Goal: Information Seeking & Learning: Find specific fact

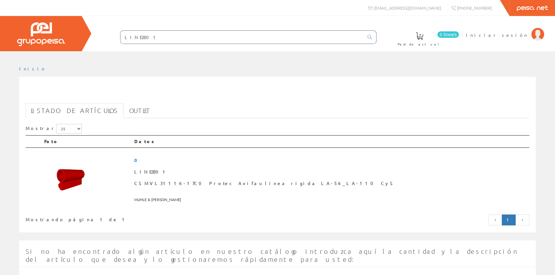
click at [176, 41] on input "LINE2801" at bounding box center [241, 37] width 243 height 13
paste input "LINE2800"
paste input "text"
drag, startPoint x: 176, startPoint y: 41, endPoint x: 124, endPoint y: 41, distance: 52.2
click at [124, 41] on input "LINE2801LINE2800" at bounding box center [241, 37] width 243 height 13
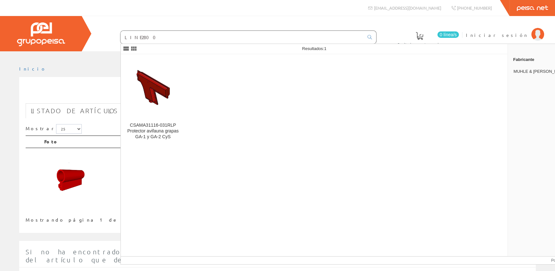
click at [152, 37] on input "LINE2800" at bounding box center [241, 37] width 243 height 13
type input "LINE2802"
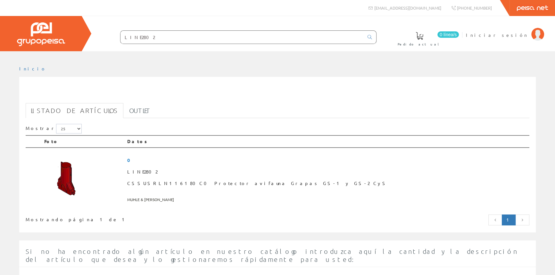
click at [157, 35] on input "LINE2802" at bounding box center [241, 37] width 243 height 13
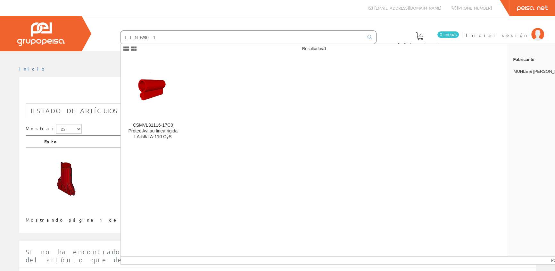
type input "LINE2801"
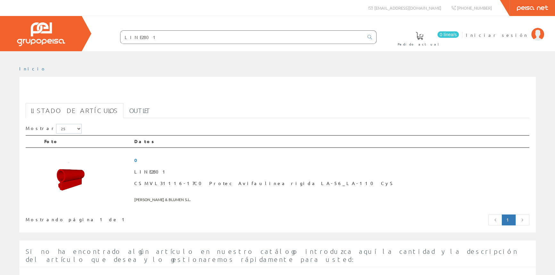
drag, startPoint x: 156, startPoint y: 36, endPoint x: 134, endPoint y: 35, distance: 22.8
click at [134, 35] on input "LINE2801" at bounding box center [241, 37] width 243 height 13
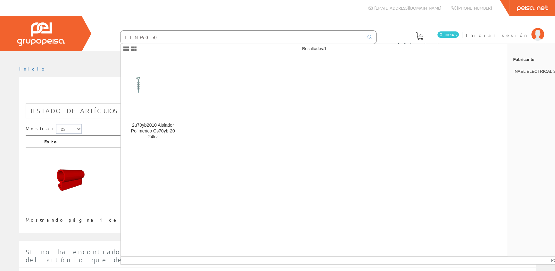
type input "LINE5070"
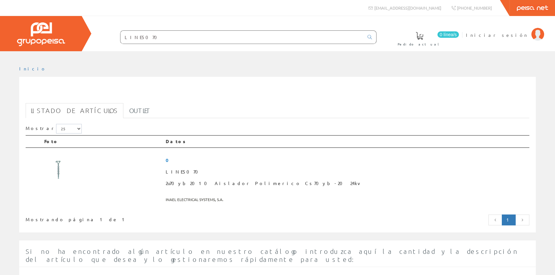
click at [154, 38] on input "LINE5070" at bounding box center [241, 37] width 243 height 13
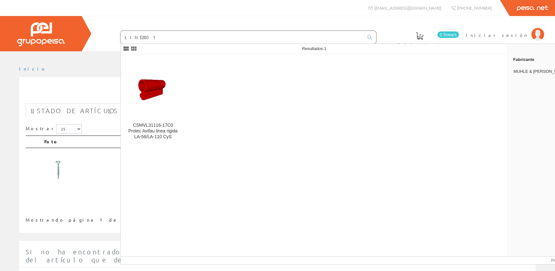
click at [154, 38] on input "LINE2801" at bounding box center [241, 37] width 243 height 13
type input "LINE2806"
